Goal: Task Accomplishment & Management: Use online tool/utility

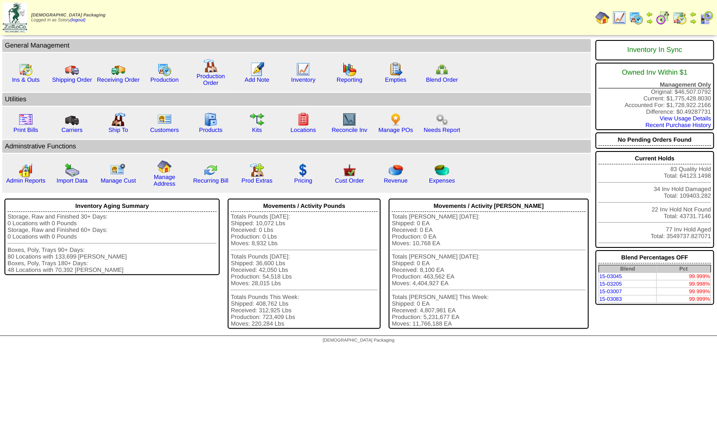
click at [693, 15] on img at bounding box center [692, 14] width 7 height 7
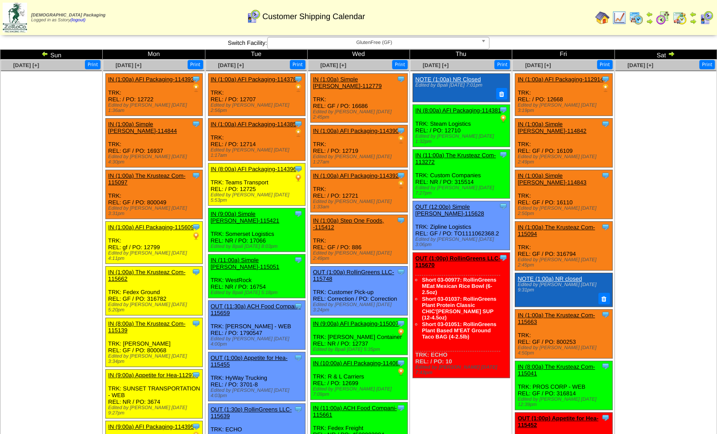
click at [332, 44] on span "GlutenFree (GF)" at bounding box center [374, 42] width 206 height 11
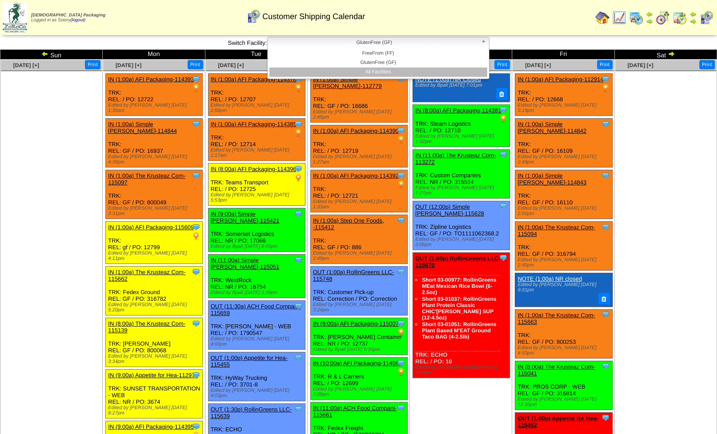
click at [376, 73] on li "All Facilities" at bounding box center [378, 72] width 218 height 9
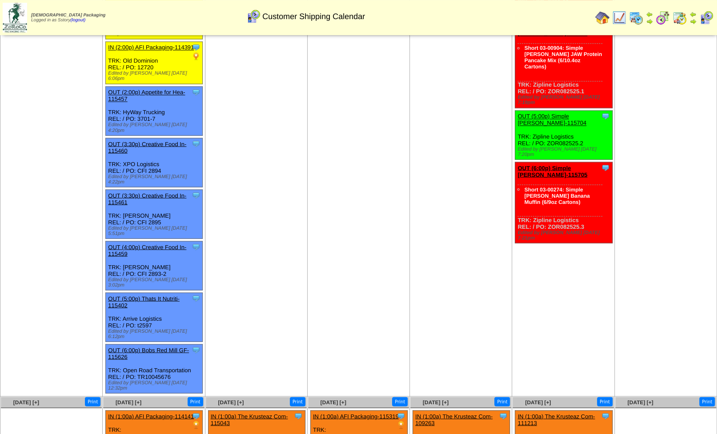
scroll to position [970, 0]
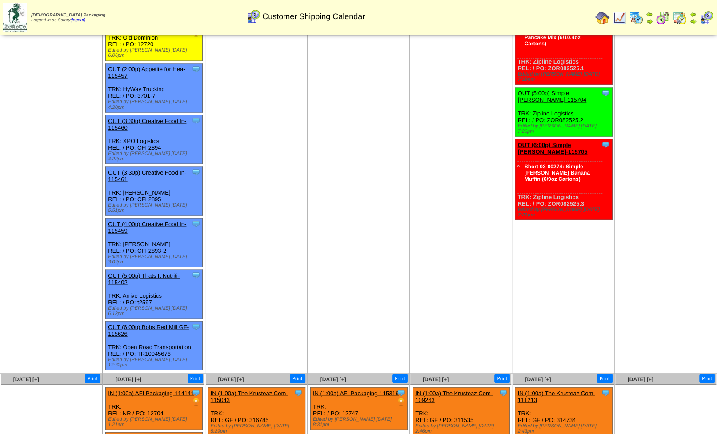
click at [154, 390] on link "IN (1:00a) AFI Packaging-114141" at bounding box center [151, 393] width 86 height 7
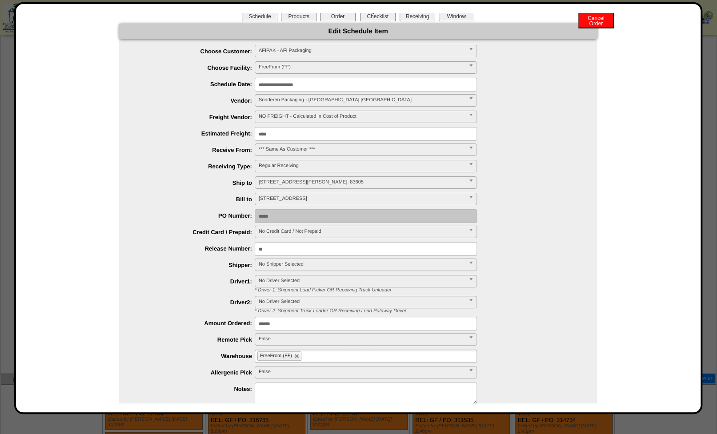
scroll to position [0, 0]
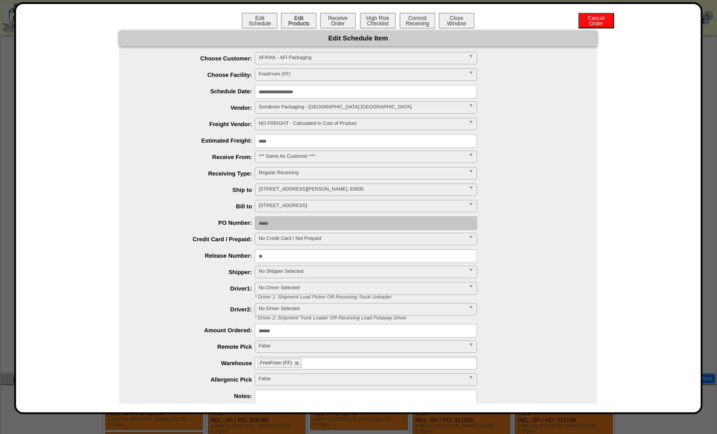
click at [304, 18] on button "Edit Products" at bounding box center [299, 21] width 36 height 16
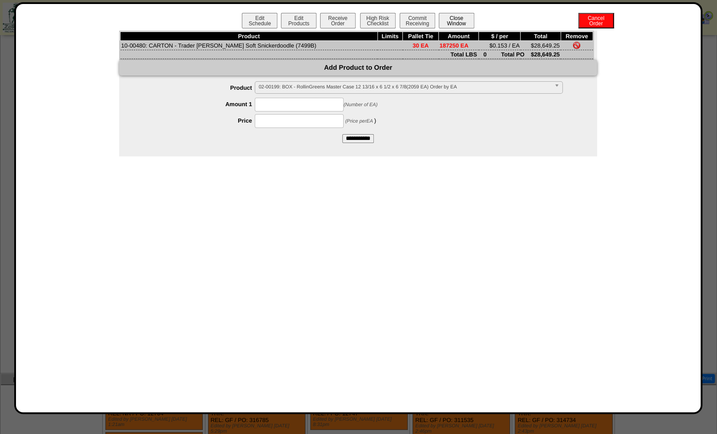
click at [461, 21] on button "Close Window" at bounding box center [456, 21] width 36 height 16
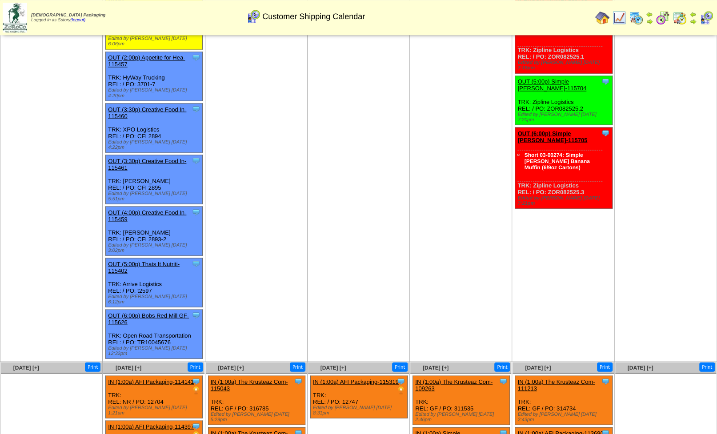
scroll to position [1016, 0]
